Goal: Task Accomplishment & Management: Complete application form

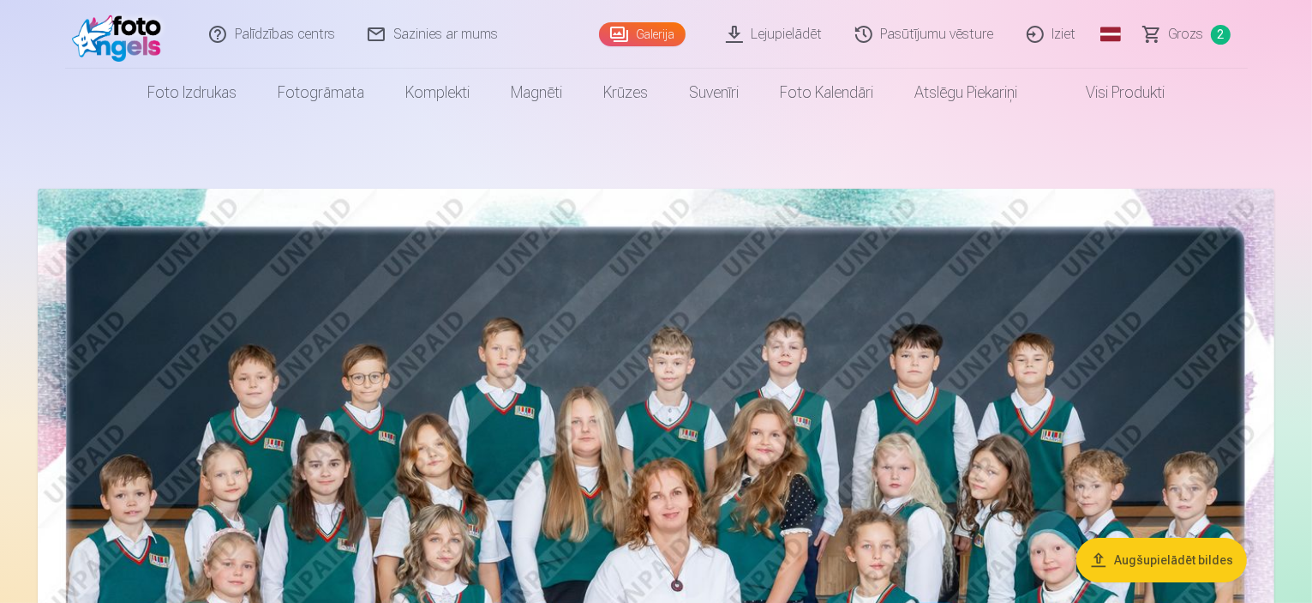
click at [1070, 44] on link "Iziet" at bounding box center [1052, 34] width 82 height 69
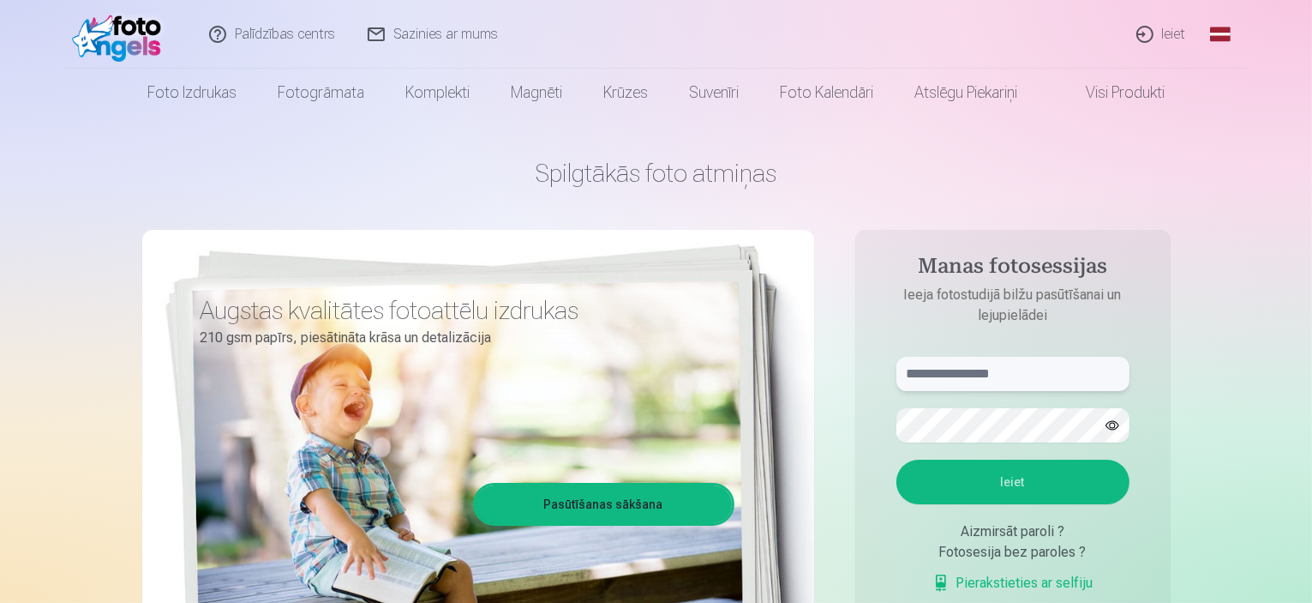
click at [984, 369] on input "text" at bounding box center [1013, 374] width 233 height 34
type input "**********"
click at [1070, 486] on button "Ieiet" at bounding box center [1013, 481] width 233 height 45
